Goal: Information Seeking & Learning: Learn about a topic

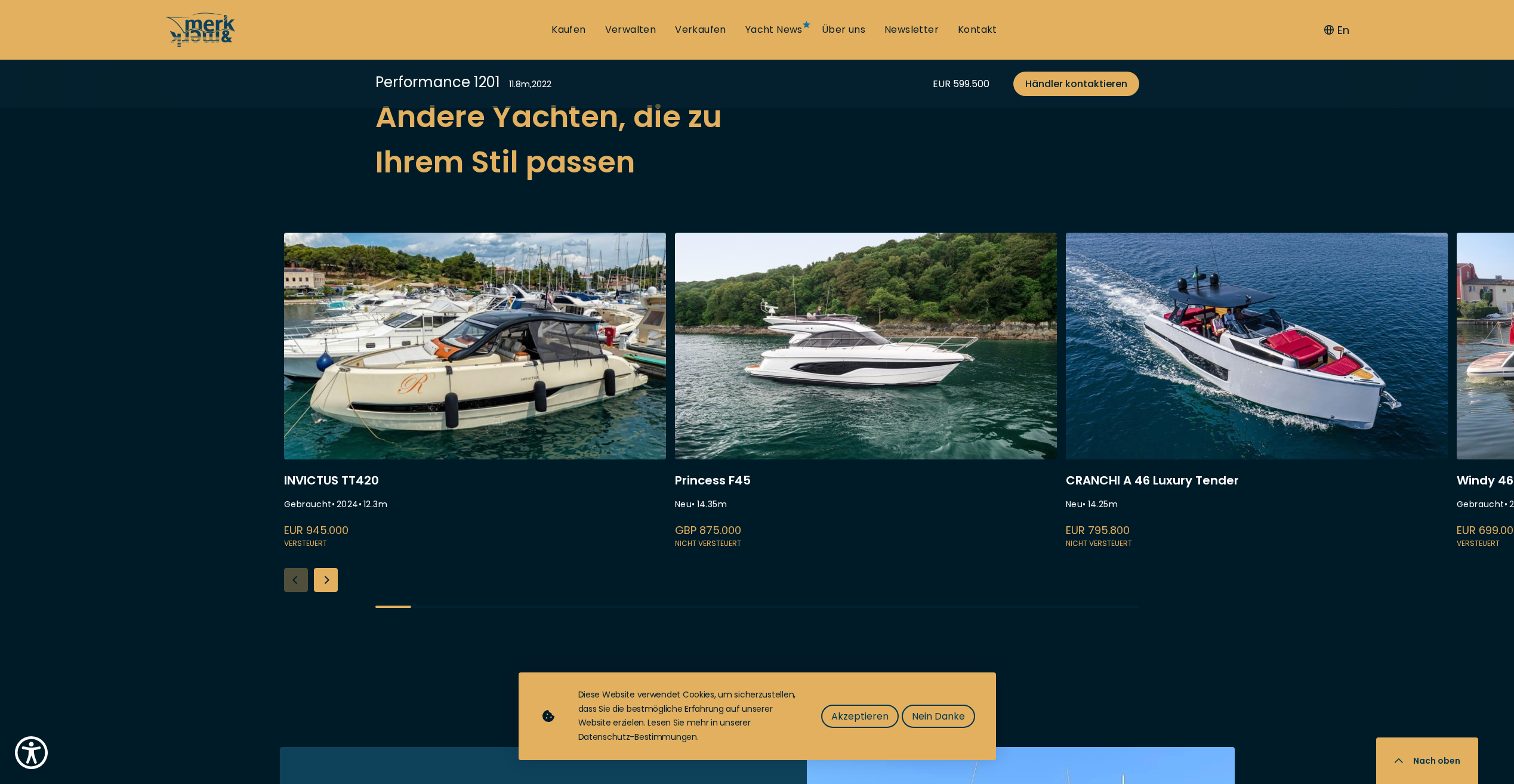
scroll to position [2924, 0]
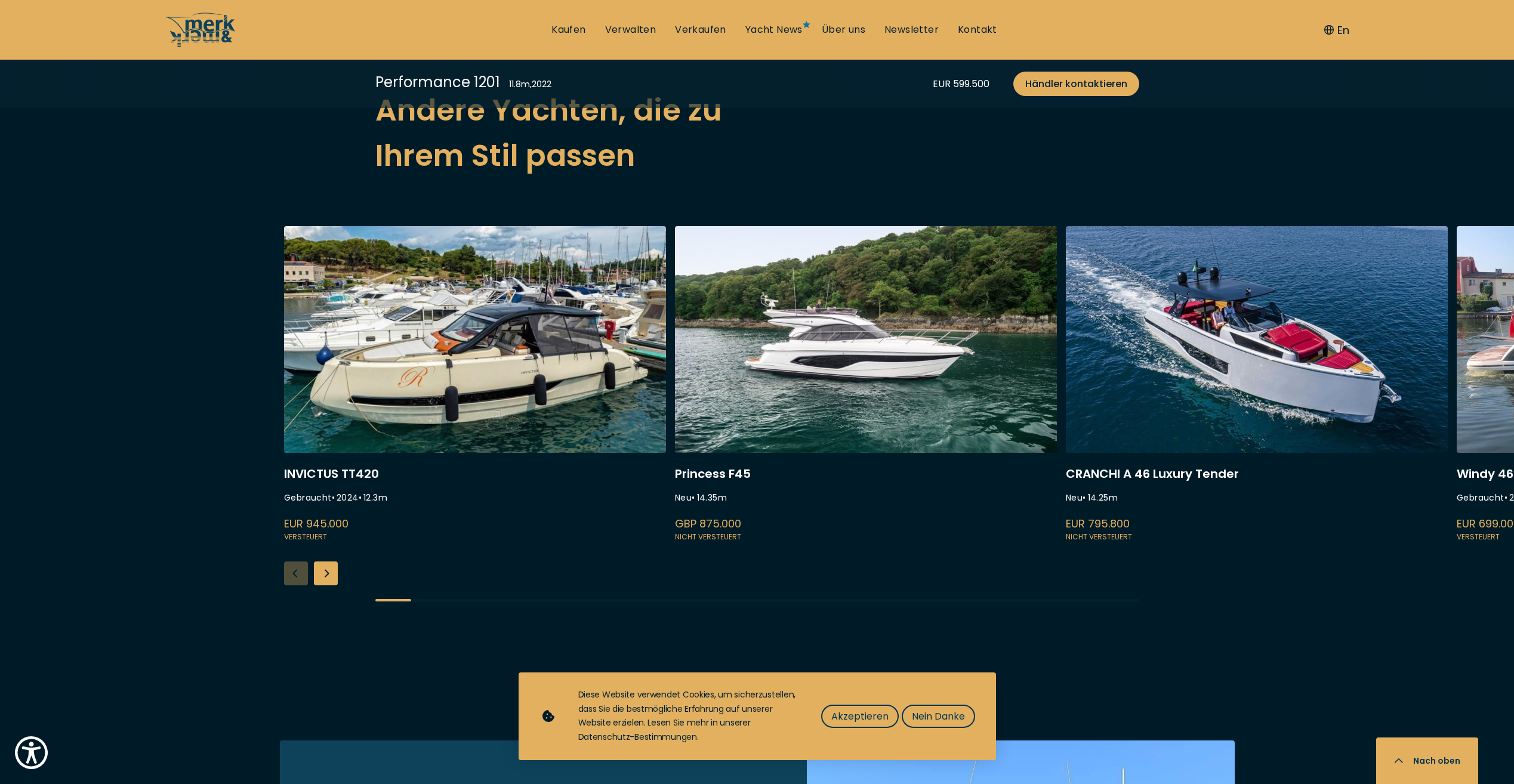
click at [1226, 336] on link at bounding box center [1256, 385] width 382 height 318
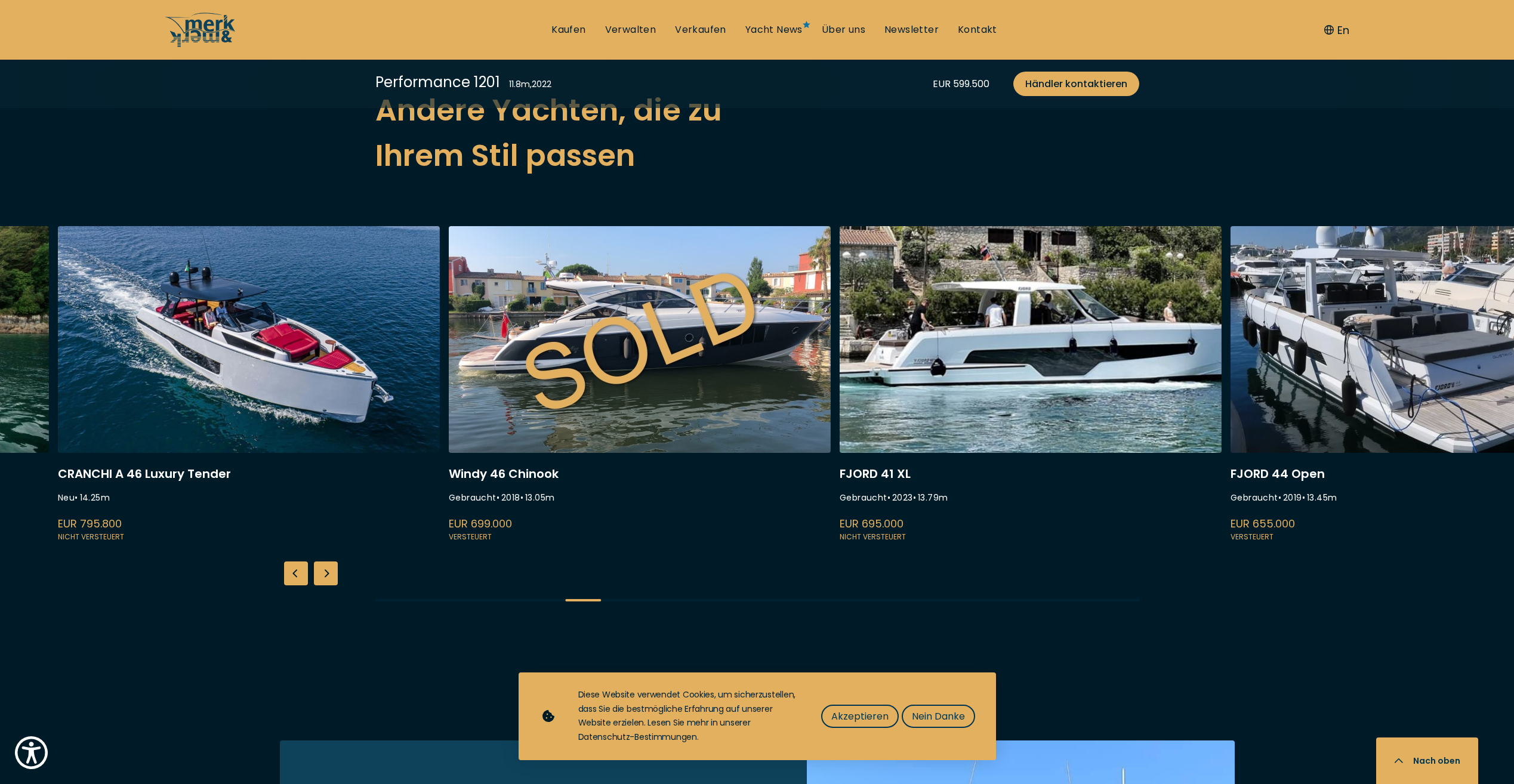
click at [252, 295] on link at bounding box center [249, 385] width 382 height 318
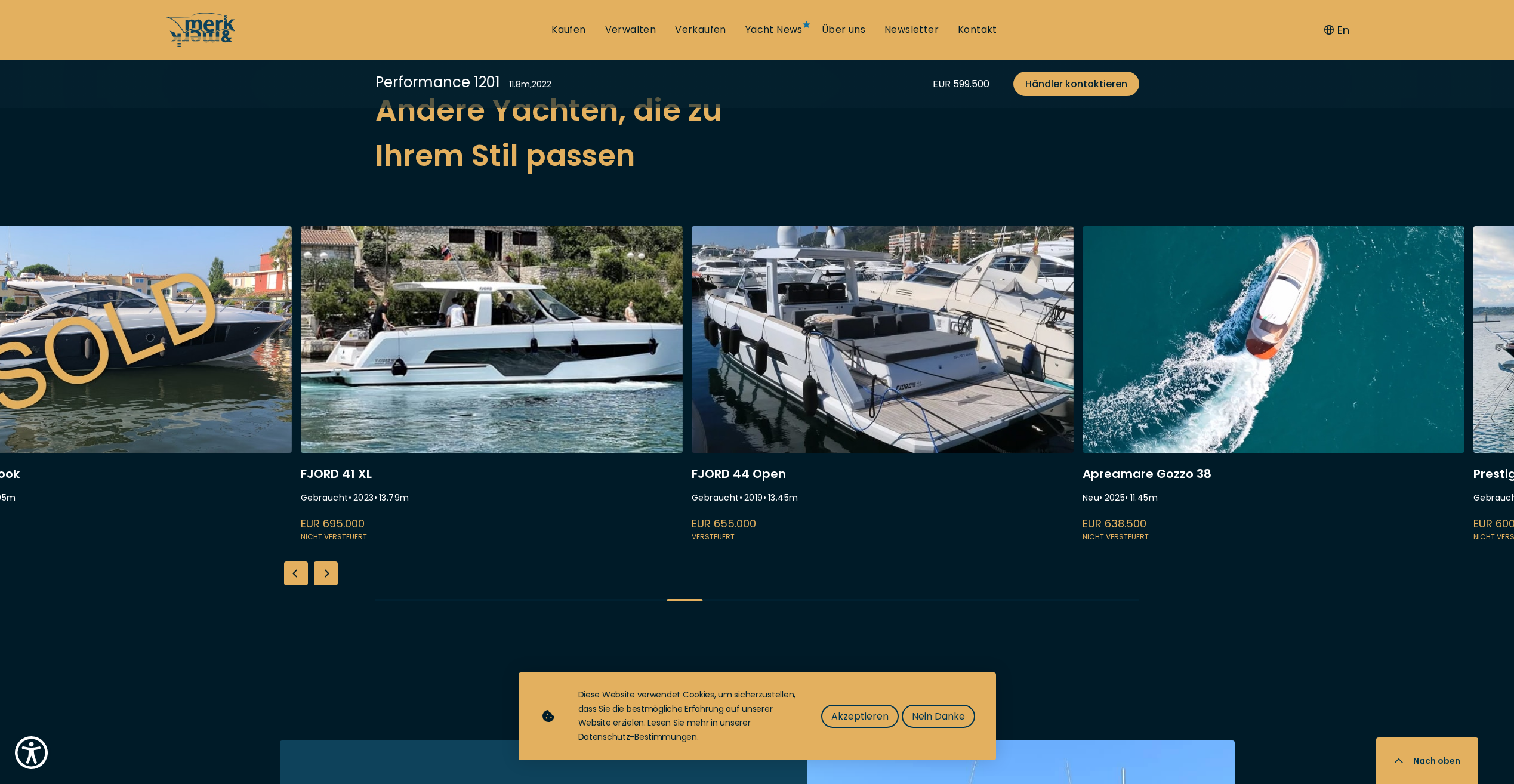
click at [232, 325] on link at bounding box center [101, 385] width 382 height 318
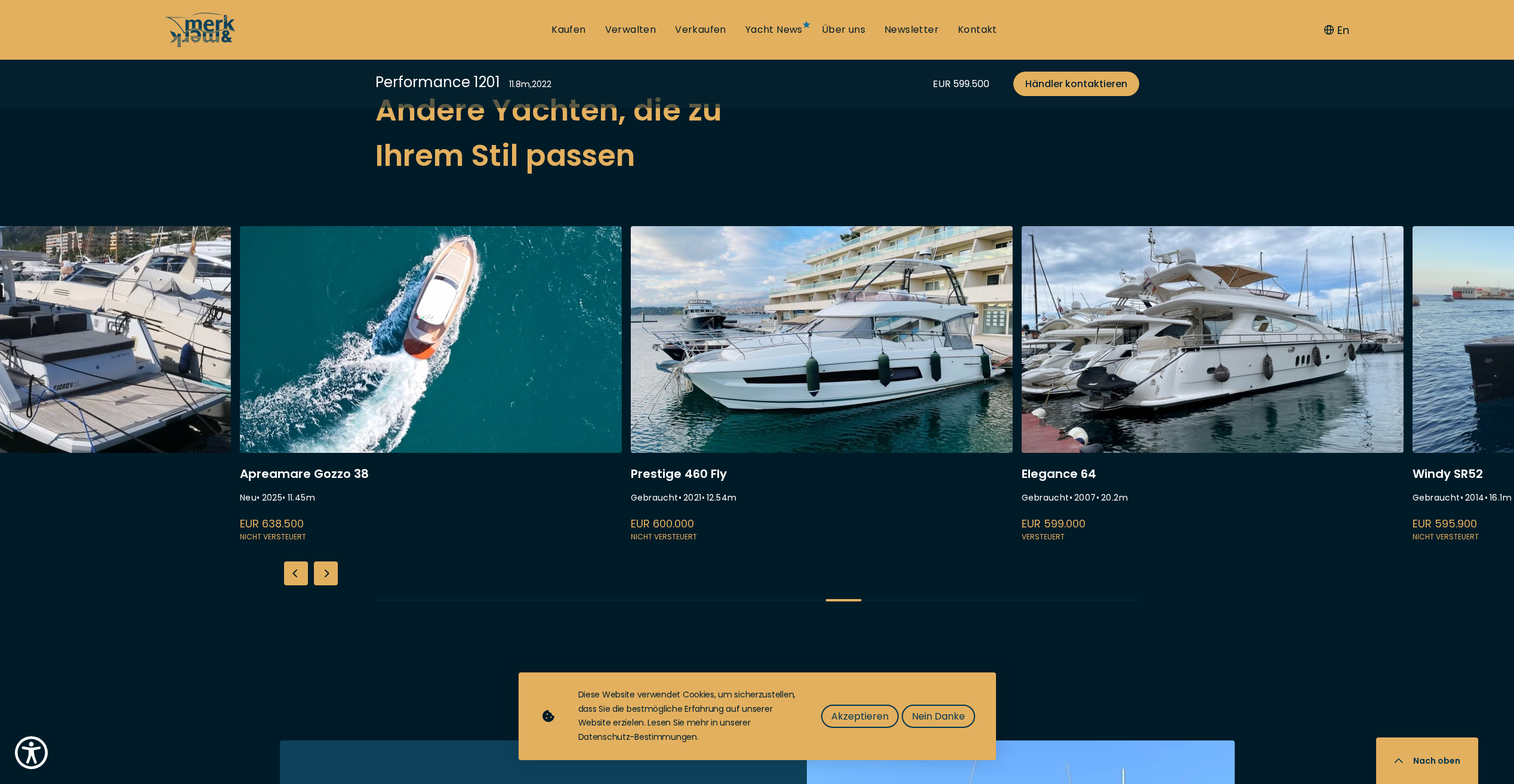
click at [21, 365] on link at bounding box center [40, 385] width 382 height 318
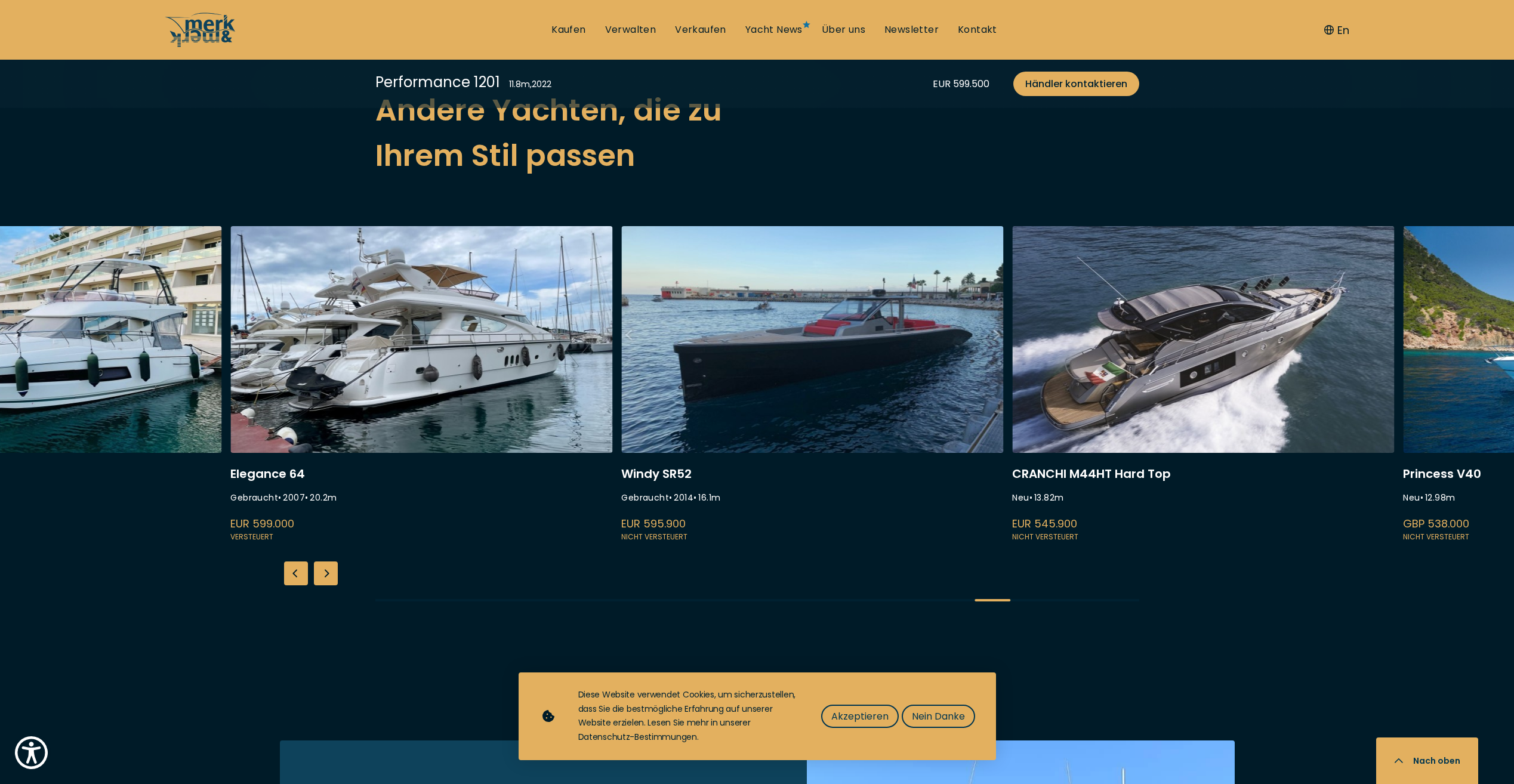
click at [57, 345] on link at bounding box center [31, 385] width 382 height 318
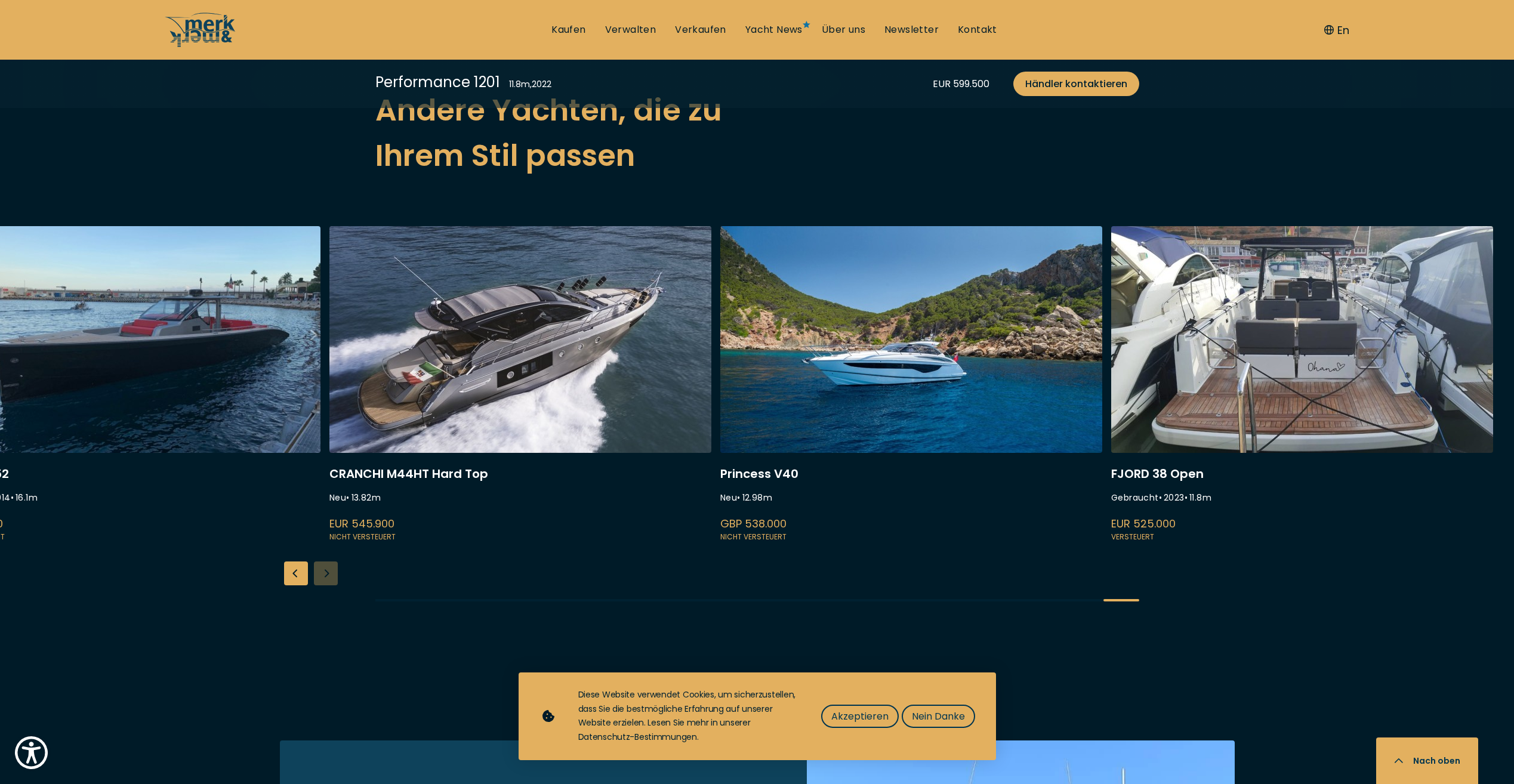
click at [892, 369] on link at bounding box center [911, 385] width 382 height 318
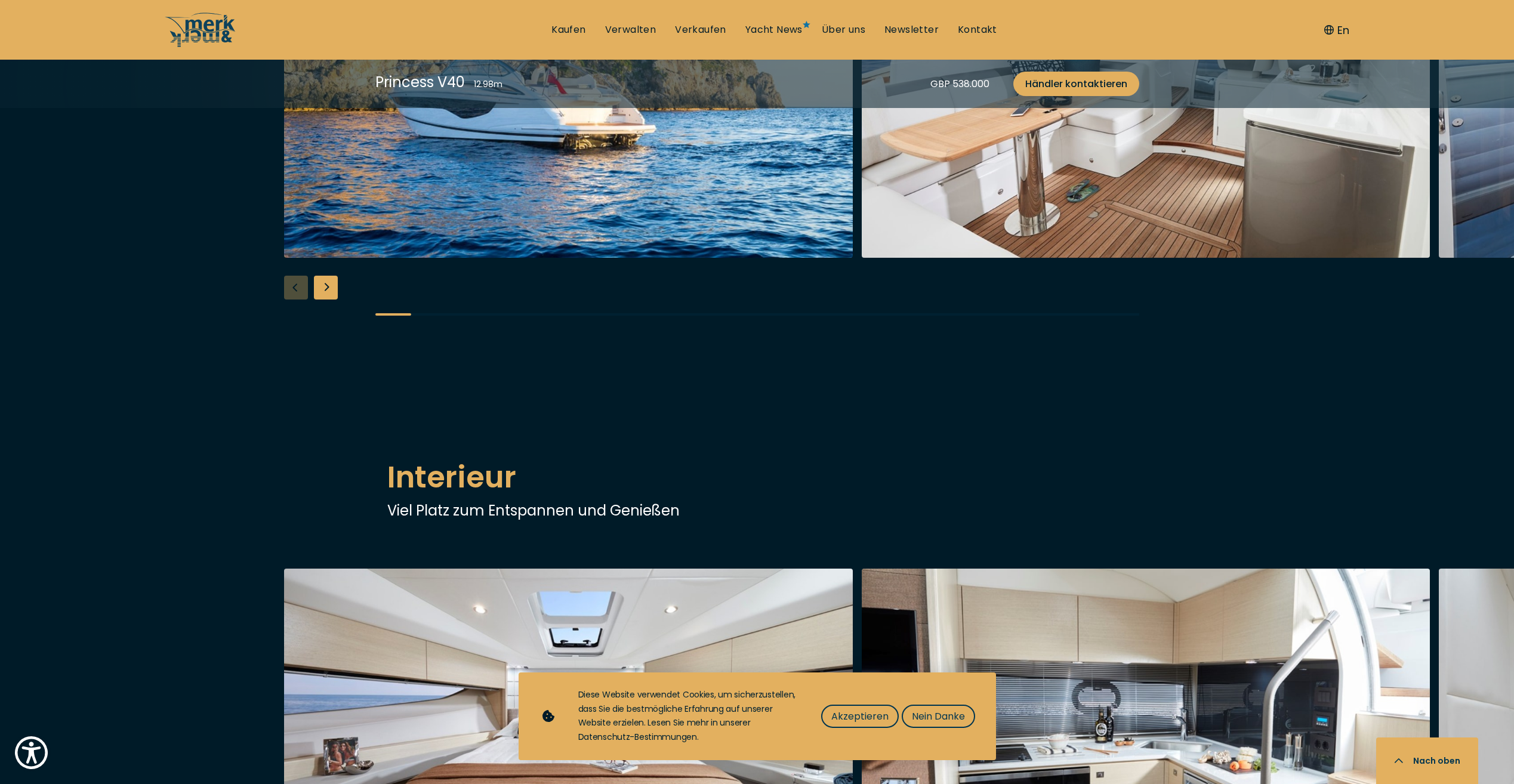
scroll to position [1432, 0]
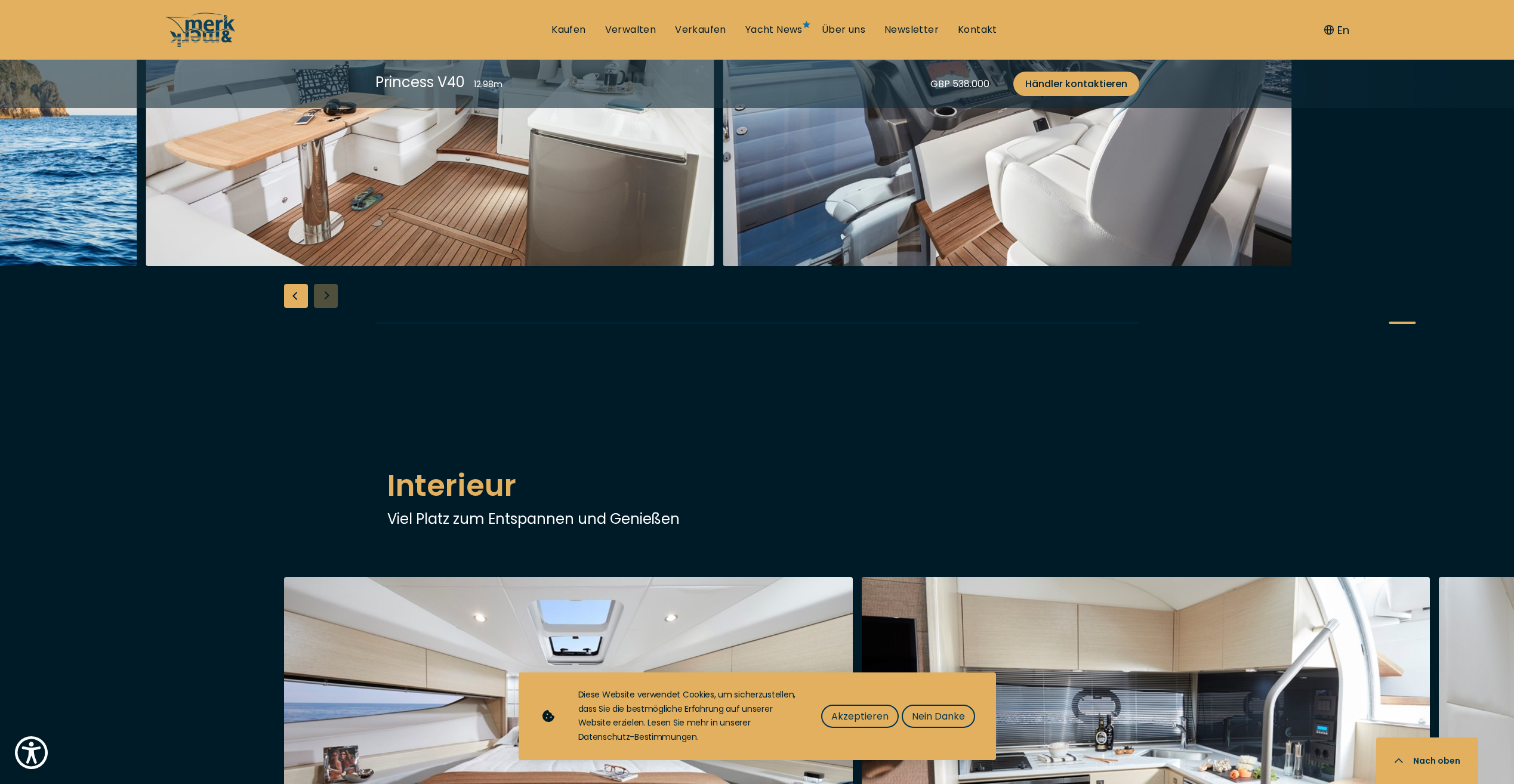
click at [275, 266] on img "button" at bounding box center [430, 76] width 569 height 382
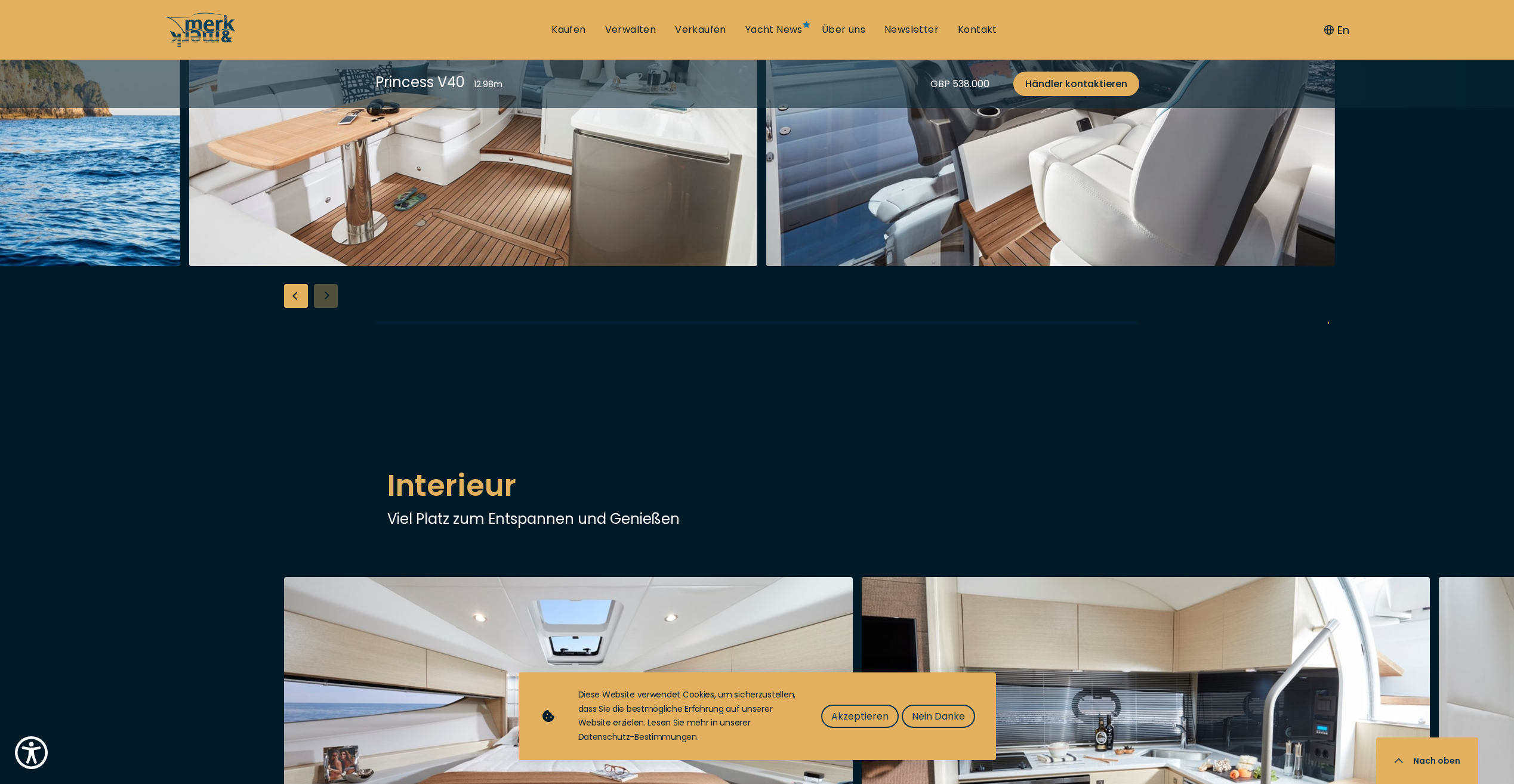
click at [641, 266] on div at bounding box center [368, 76] width 1514 height 382
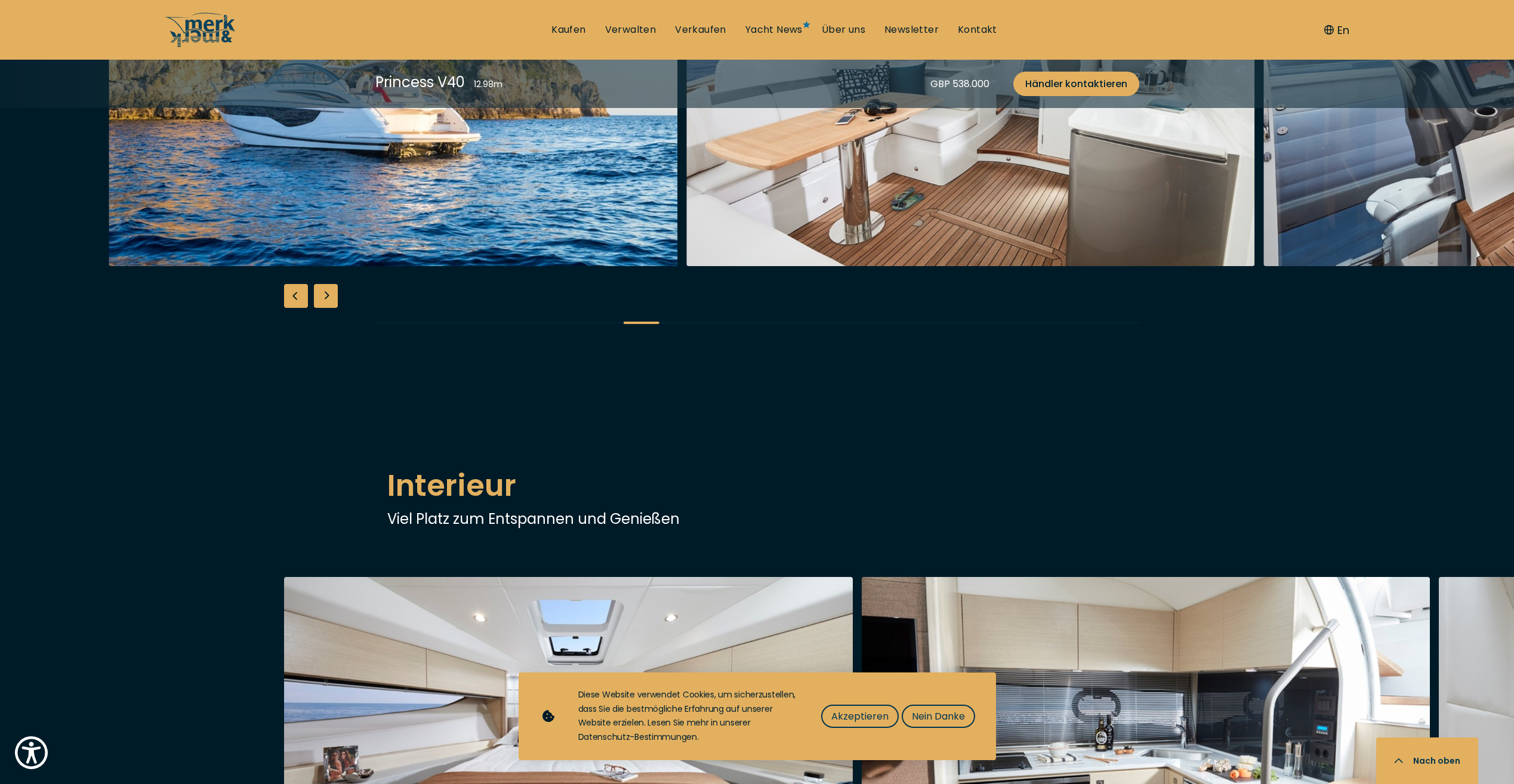
click at [686, 266] on div at bounding box center [397, 76] width 578 height 382
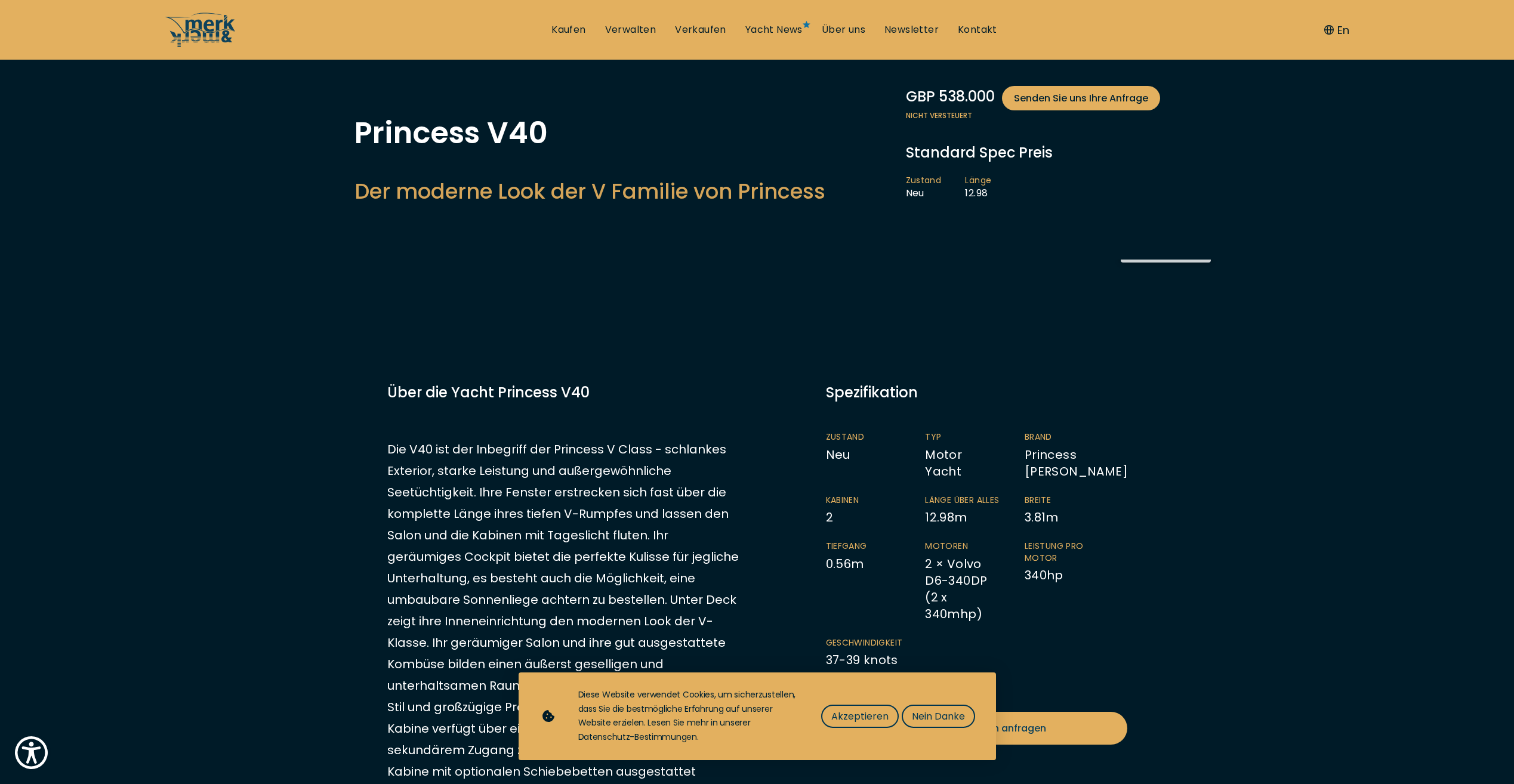
scroll to position [0, 0]
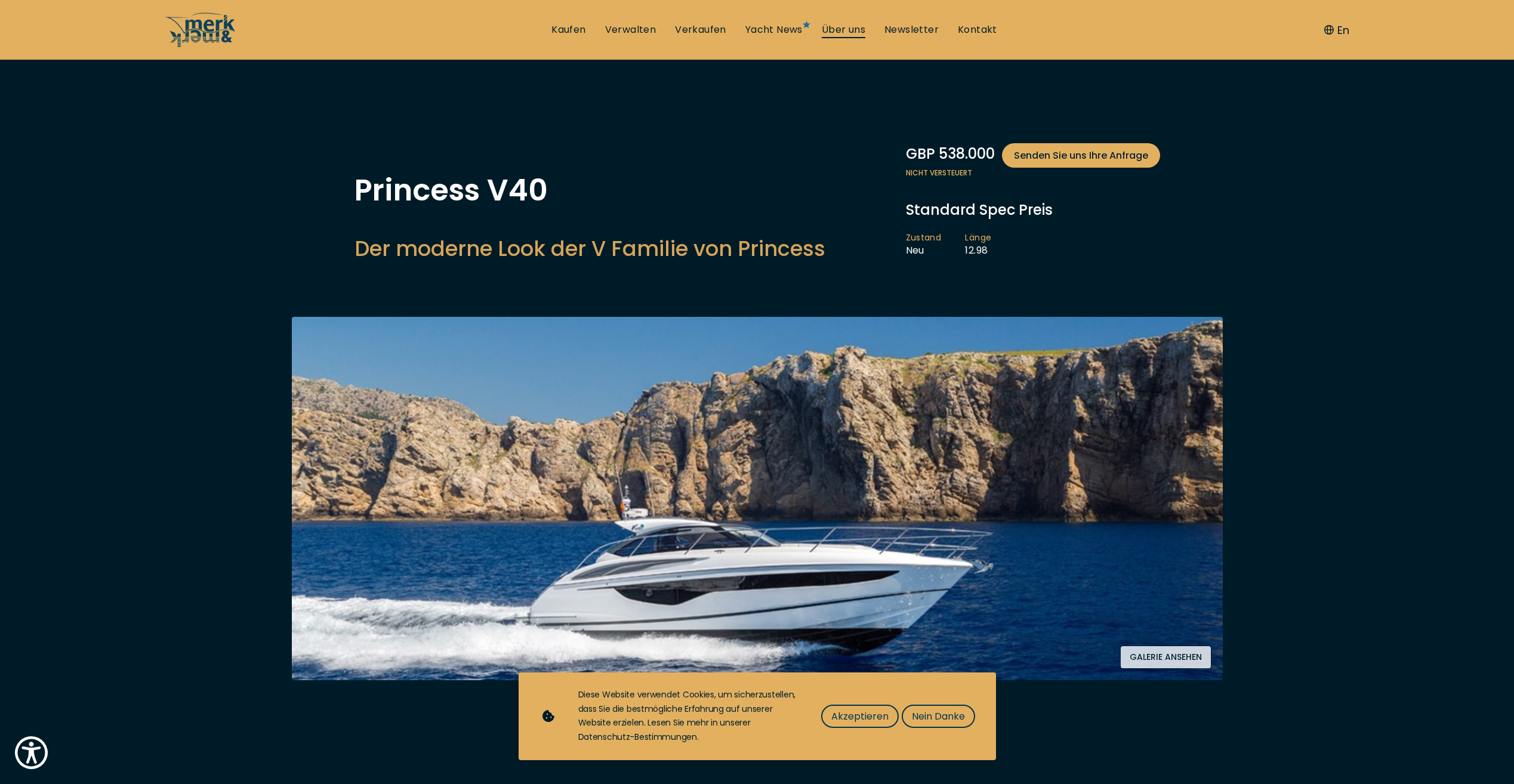
click at [842, 28] on link "Über uns" at bounding box center [843, 29] width 44 height 13
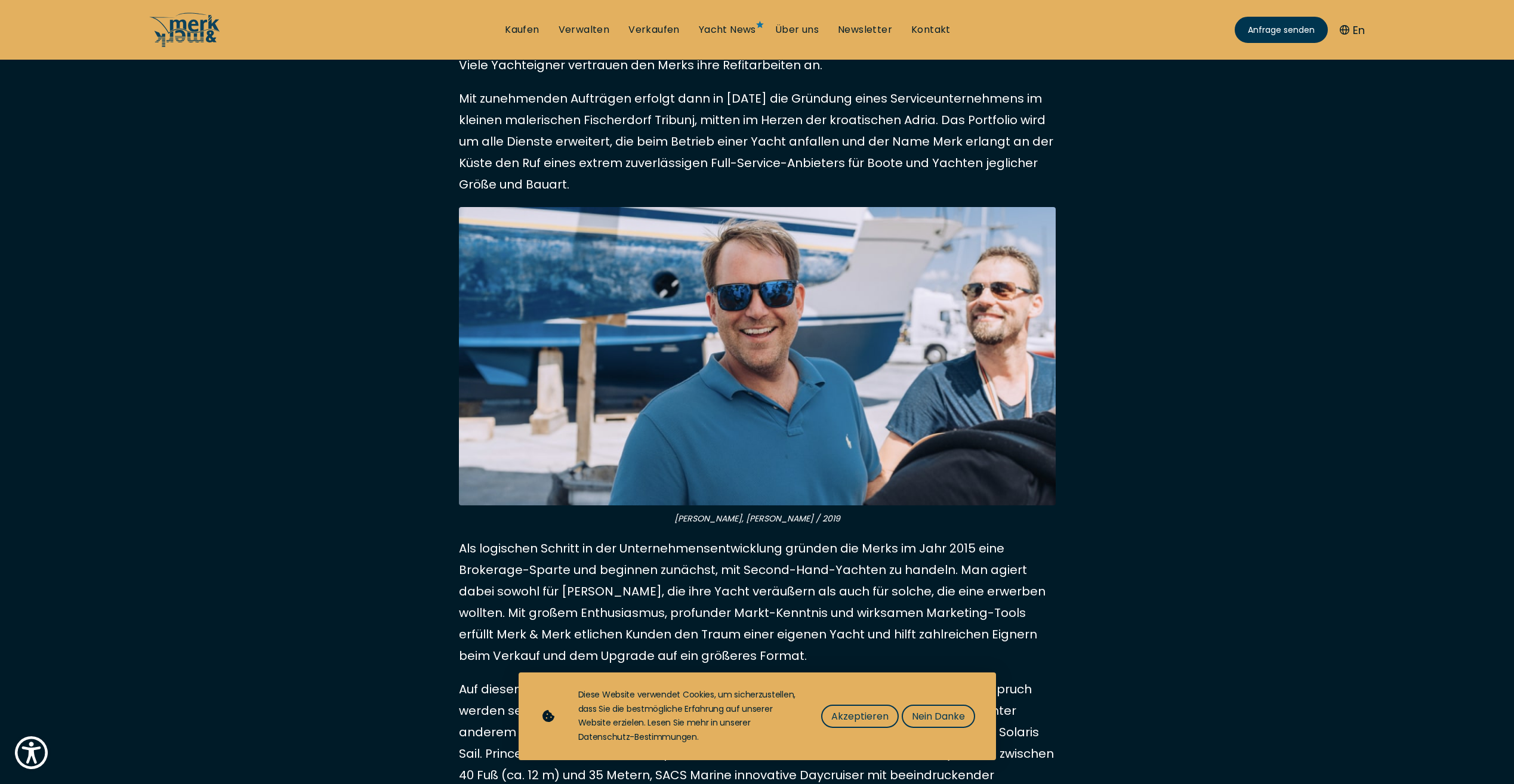
scroll to position [478, 0]
